Goal: Information Seeking & Learning: Learn about a topic

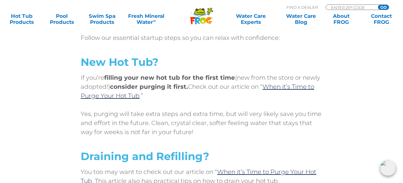
scroll to position [295, 0]
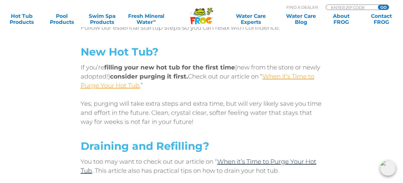
click at [278, 77] on link "When it’s Time to Purge Your Hot Tub" at bounding box center [198, 81] width 234 height 16
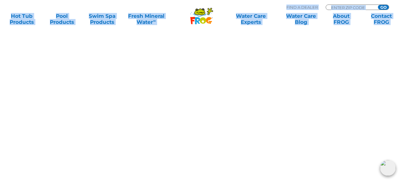
scroll to position [2835, 0]
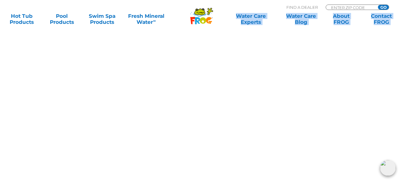
drag, startPoint x: 81, startPoint y: 110, endPoint x: 269, endPoint y: 13, distance: 211.1
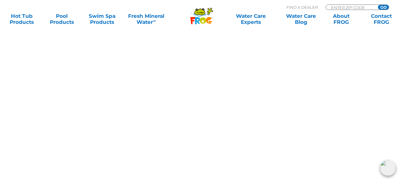
click at [365, 34] on div "That’s because FROG @ease uses up to 75% less chlorine*. FROG @ease contains no…" at bounding box center [201, 80] width 363 height 493
drag, startPoint x: 360, startPoint y: 55, endPoint x: 358, endPoint y: 59, distance: 4.9
click at [359, 55] on div "That’s because FROG @ease uses up to 75% less chlorine*. FROG @ease contains no…" at bounding box center [201, 80] width 363 height 493
